Goal: Task Accomplishment & Management: Complete application form

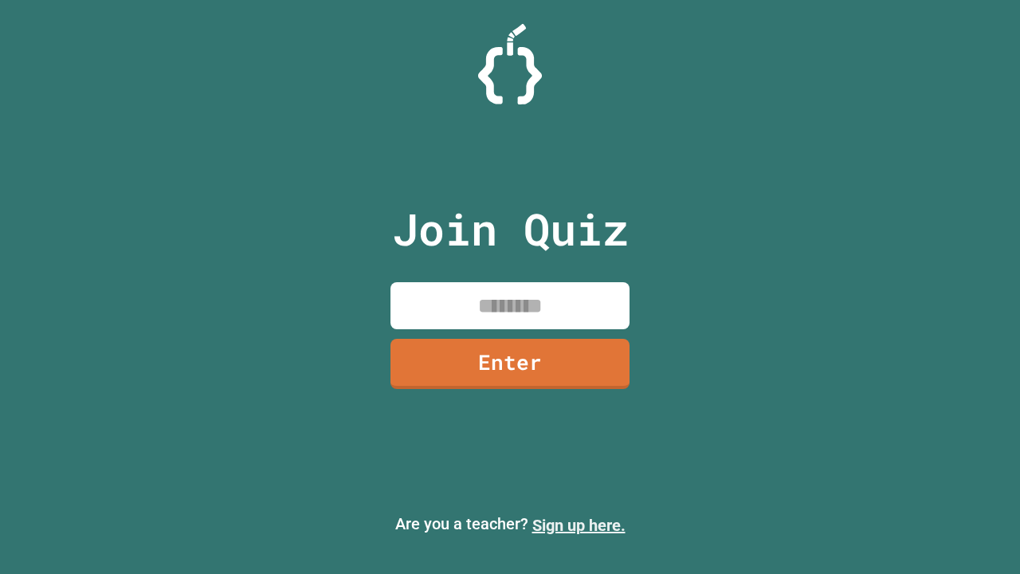
click at [579, 525] on link "Sign up here." at bounding box center [579, 525] width 93 height 19
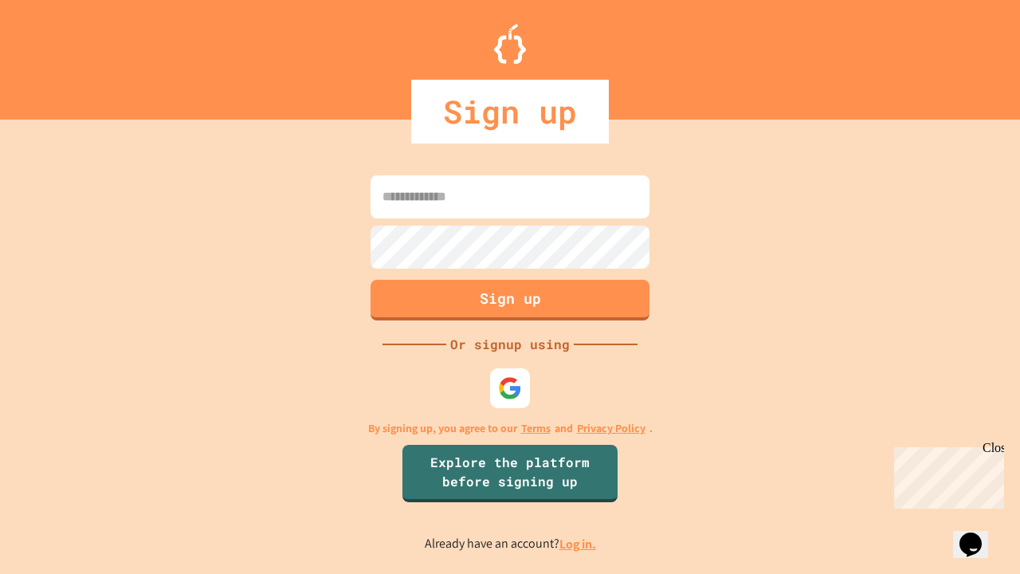
click at [579, 544] on link "Log in." at bounding box center [578, 544] width 37 height 17
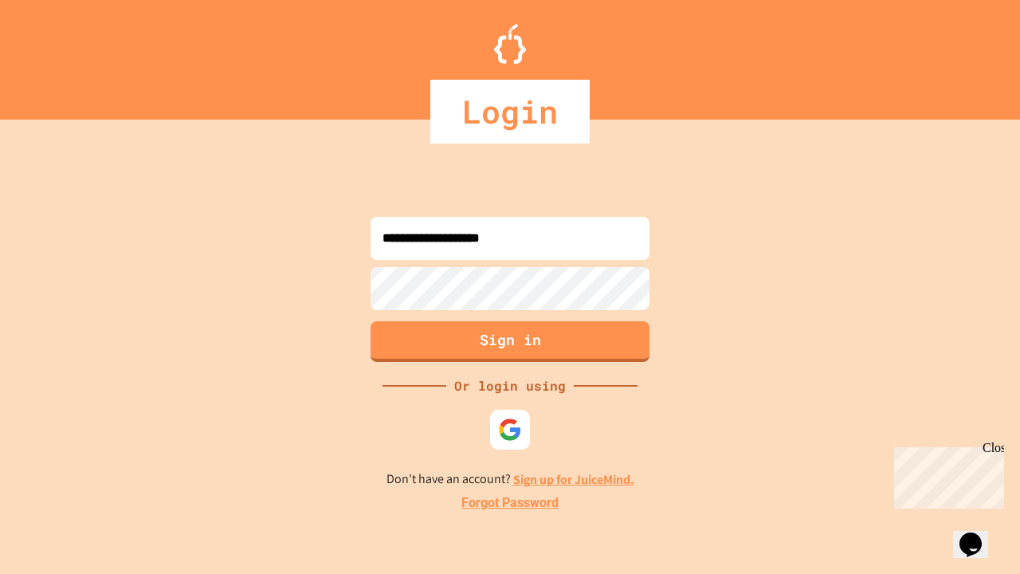
type input "**********"
